Goal: Use online tool/utility: Utilize a website feature to perform a specific function

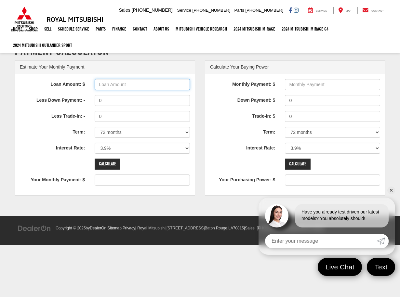
click at [117, 86] on input "Loan Amount: $" at bounding box center [142, 84] width 95 height 11
type input "40,000"
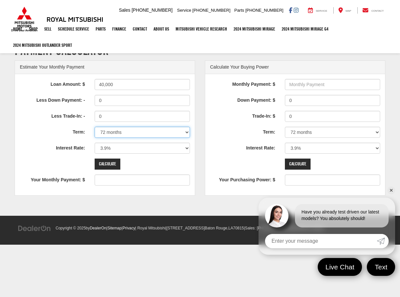
click at [105, 131] on select "12 months 24 months 36 months 48 months 60 months 66 months 72 months 84 months" at bounding box center [142, 132] width 95 height 11
select select "36"
click at [95, 127] on select "12 months 24 months 36 months 48 months 60 months 66 months 72 months 84 months" at bounding box center [142, 132] width 95 height 11
click at [106, 148] on select "0% 0.9% 1.9% 2.9% 3.9% 4.9% 5.9% 6.9% 7.9% 8.9% 9.9% 10.9% 11.9% 12.9% 13.9% 14…" at bounding box center [142, 148] width 95 height 11
click at [172, 148] on select "0% 0.9% 1.9% 2.9% 3.9% 4.9% 5.9% 6.9% 7.9% 8.9% 9.9% 10.9% 11.9% 12.9% 13.9% 14…" at bounding box center [142, 148] width 95 height 11
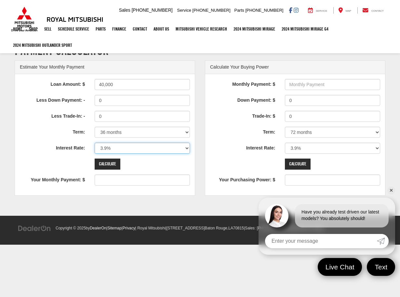
select select "0"
click at [95, 143] on select "0% 0.9% 1.9% 2.9% 3.9% 4.9% 5.9% 6.9% 7.9% 8.9% 9.9% 10.9% 11.9% 12.9% 13.9% 14…" at bounding box center [142, 148] width 95 height 11
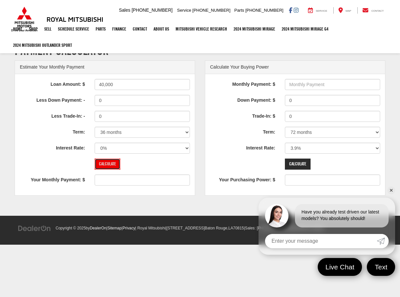
click at [114, 163] on input "Calculate" at bounding box center [108, 164] width 26 height 11
click at [109, 164] on input "Calculate" at bounding box center [108, 164] width 26 height 11
click at [99, 85] on input "40,000" at bounding box center [142, 84] width 95 height 11
click at [111, 180] on input "Your Monthly Payment: $" at bounding box center [142, 179] width 95 height 11
drag, startPoint x: 111, startPoint y: 166, endPoint x: 257, endPoint y: 29, distance: 200.2
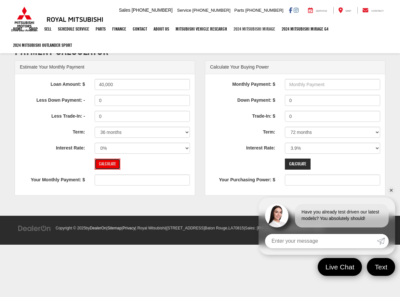
click at [111, 166] on input "Calculate" at bounding box center [108, 164] width 26 height 11
